Goal: Consume media (video, audio)

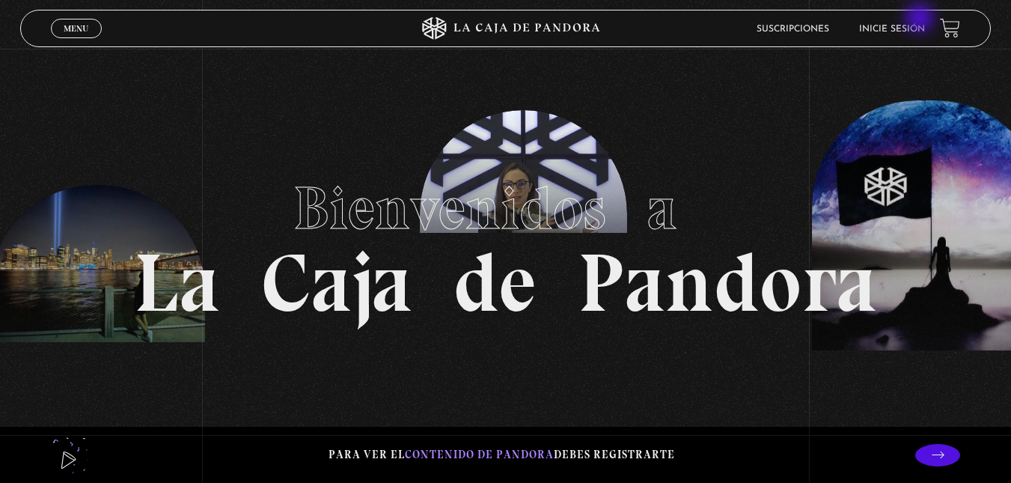
click at [921, 19] on li "Inicie sesión" at bounding box center [892, 28] width 66 height 23
click at [897, 27] on link "Inicie sesión" at bounding box center [892, 29] width 66 height 9
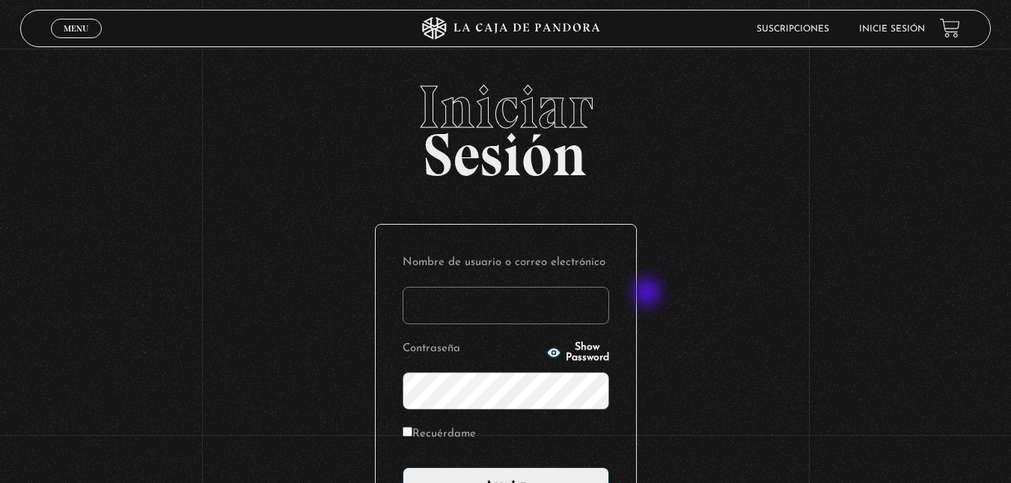
scroll to position [175, 0]
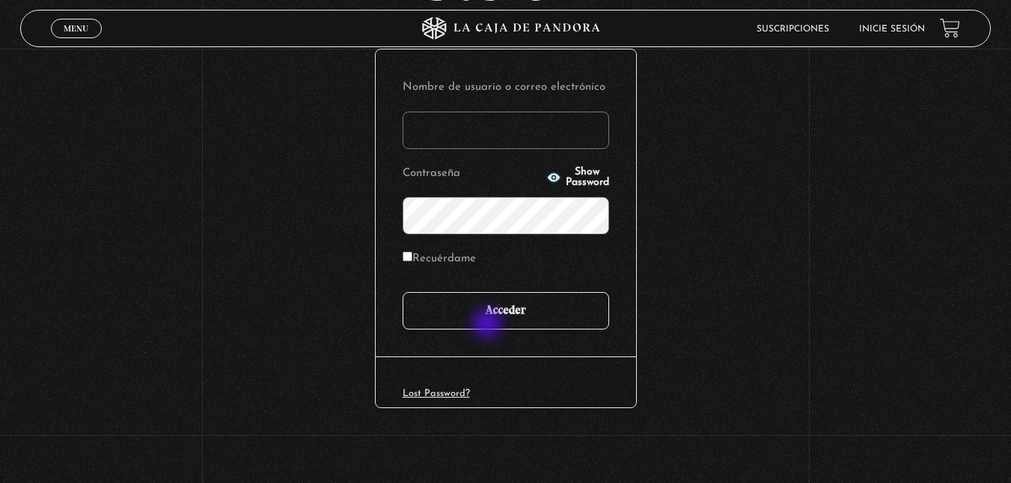
type input "[EMAIL_ADDRESS][DOMAIN_NAME]"
click at [488, 324] on input "Acceder" at bounding box center [505, 310] width 206 height 37
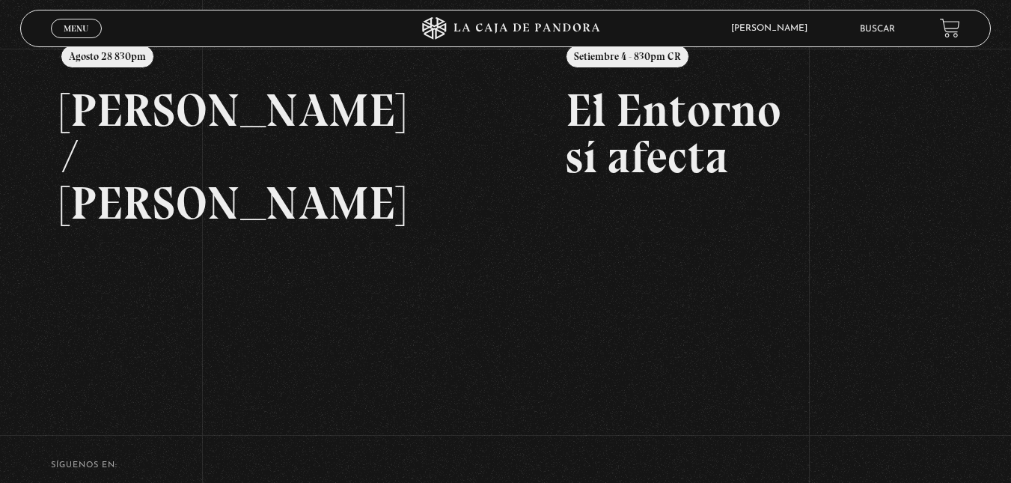
scroll to position [210, 0]
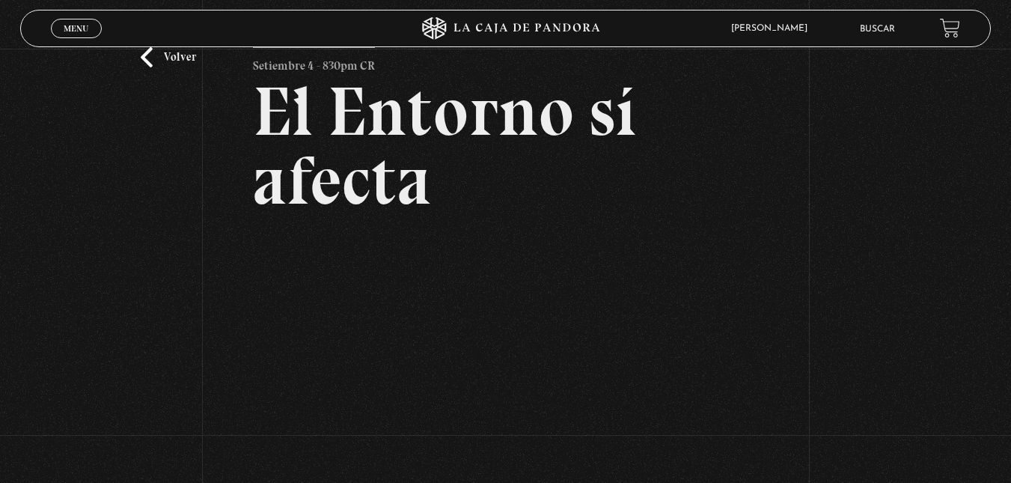
scroll to position [51, 0]
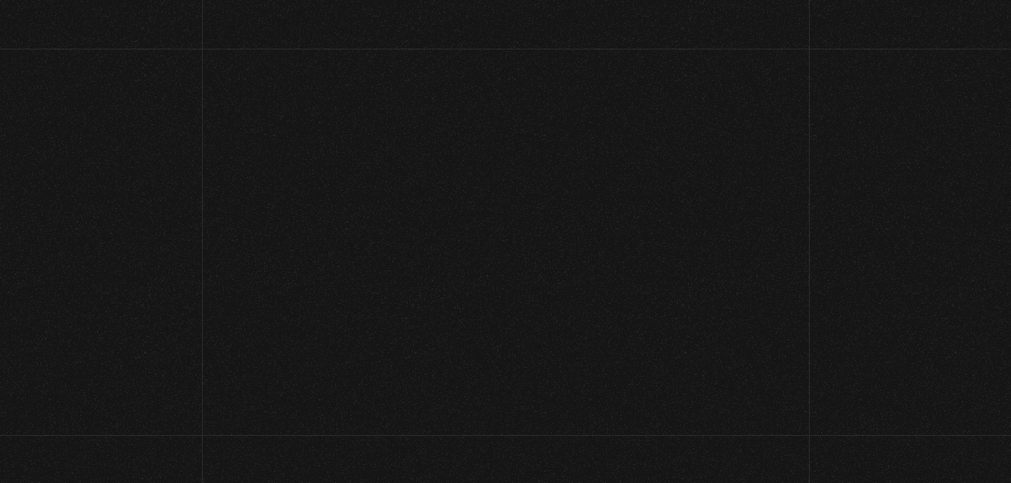
scroll to position [51, 0]
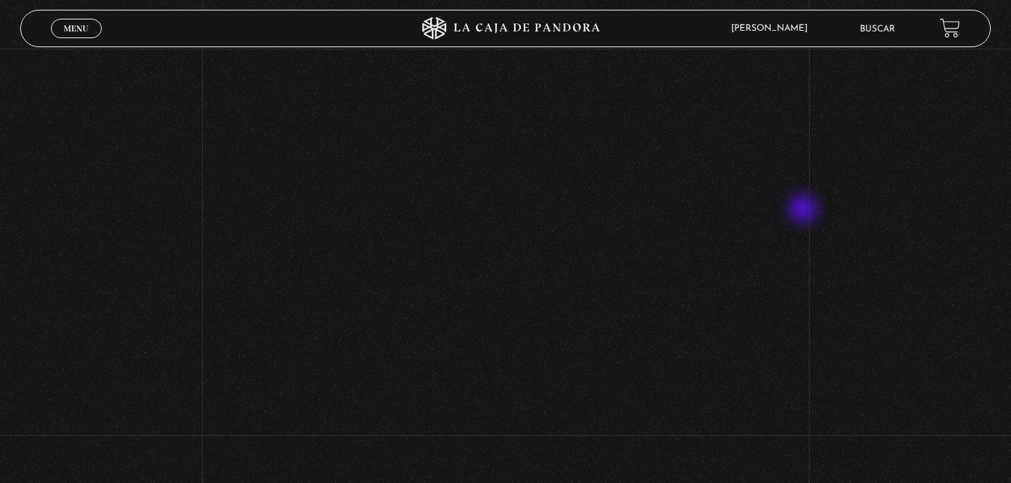
scroll to position [194, 0]
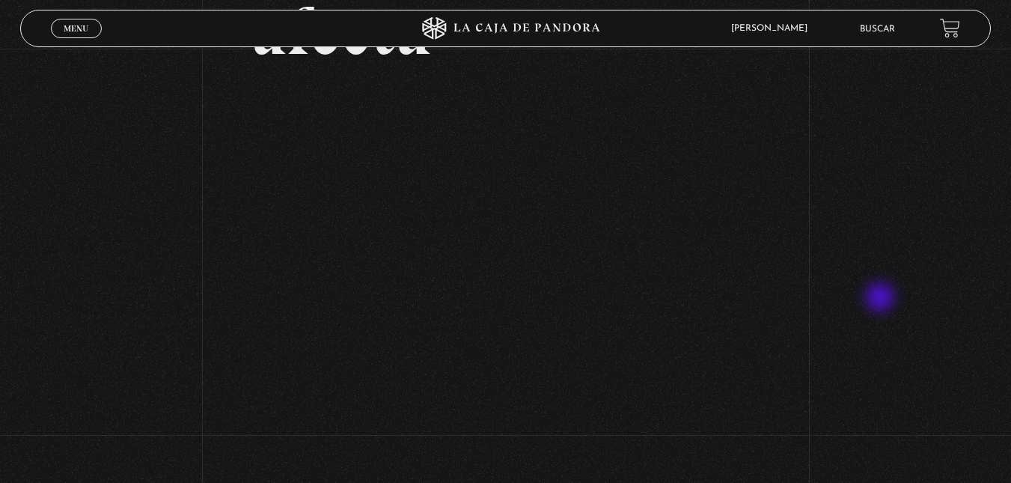
scroll to position [198, 0]
click at [230, 273] on div "Volver Setiembre 4 - 830pm CR El Entorno sí afecta" at bounding box center [505, 302] width 1011 height 904
click at [808, 387] on div "Volver Setiembre 4 - 830pm CR El Entorno sí afecta" at bounding box center [505, 302] width 1011 height 904
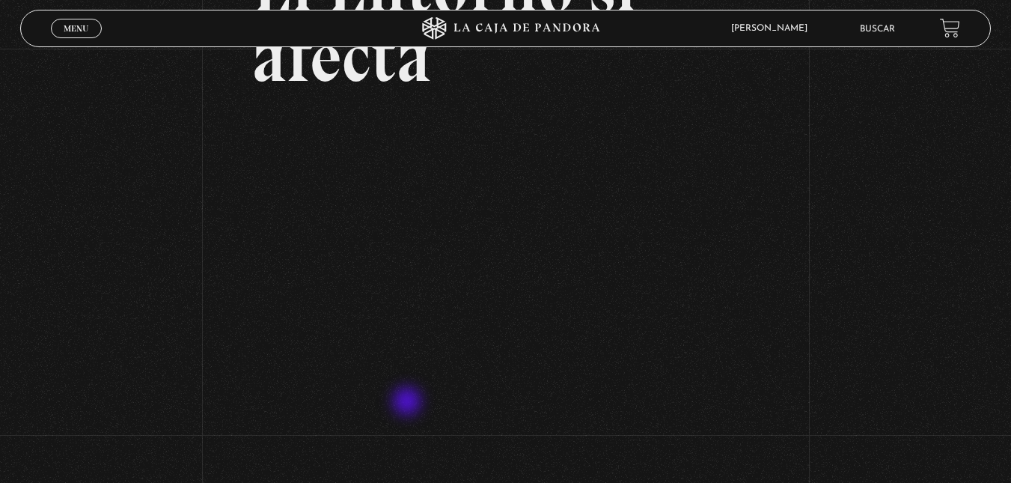
scroll to position [174, 0]
